Goal: Use online tool/utility: Utilize a website feature to perform a specific function

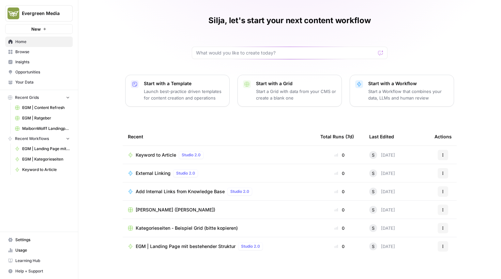
scroll to position [16, 0]
click at [148, 154] on span "Keyword to Article" at bounding box center [156, 154] width 40 height 7
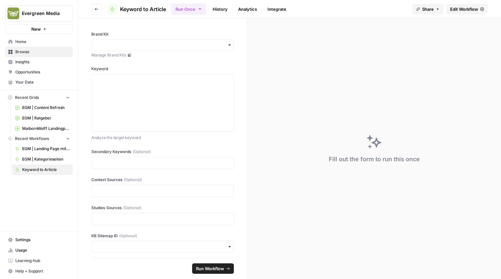
click at [369, 71] on div "Fill out the form to run this once" at bounding box center [374, 148] width 254 height 261
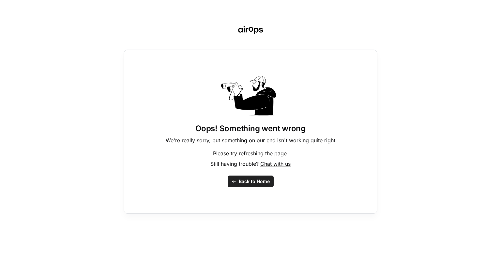
click at [247, 178] on button "Back to Home" at bounding box center [251, 182] width 46 height 12
